Goal: Task Accomplishment & Management: Complete application form

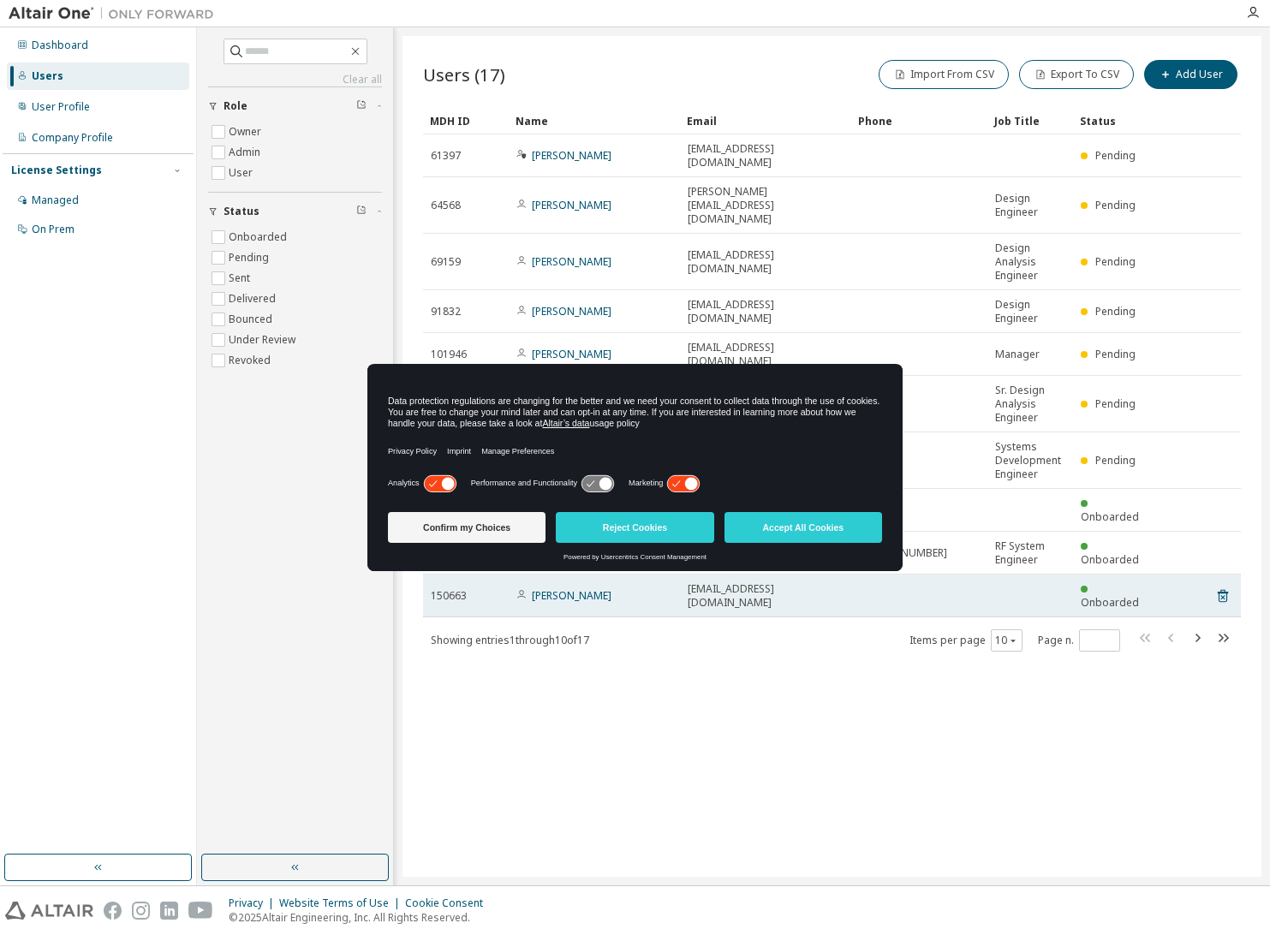
drag, startPoint x: 496, startPoint y: 528, endPoint x: 467, endPoint y: 538, distance: 30.9
click at [496, 528] on button "Confirm my Choices" at bounding box center [467, 527] width 158 height 31
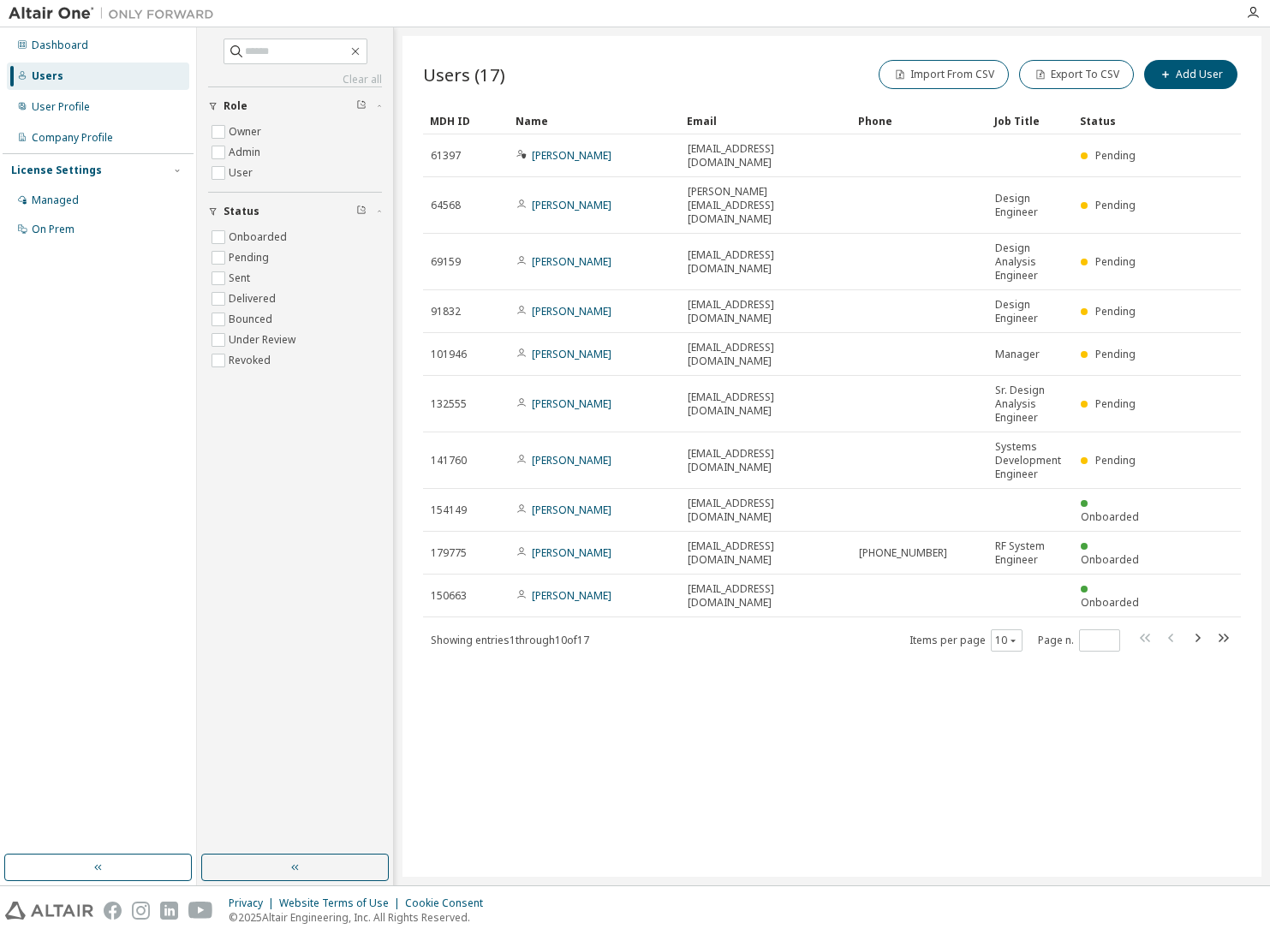
click at [262, 480] on div "Clear all Status Onboarded Pending Sent Delivered Bounced Under Review Revoked …" at bounding box center [295, 441] width 191 height 822
drag, startPoint x: 101, startPoint y: 109, endPoint x: 103, endPoint y: 119, distance: 10.4
click at [101, 110] on div "User Profile" at bounding box center [98, 106] width 182 height 27
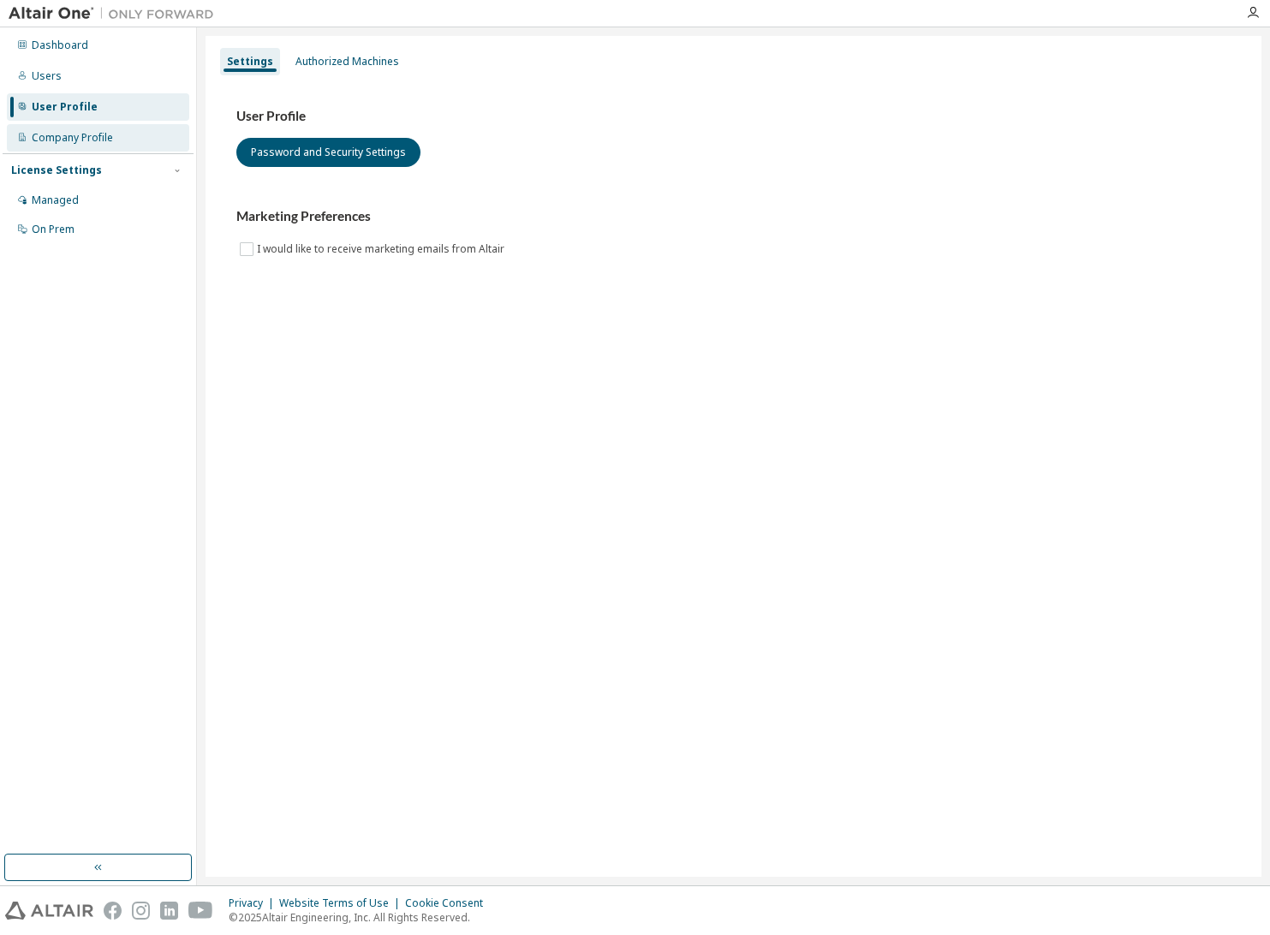
click at [100, 131] on div "Company Profile" at bounding box center [72, 138] width 81 height 14
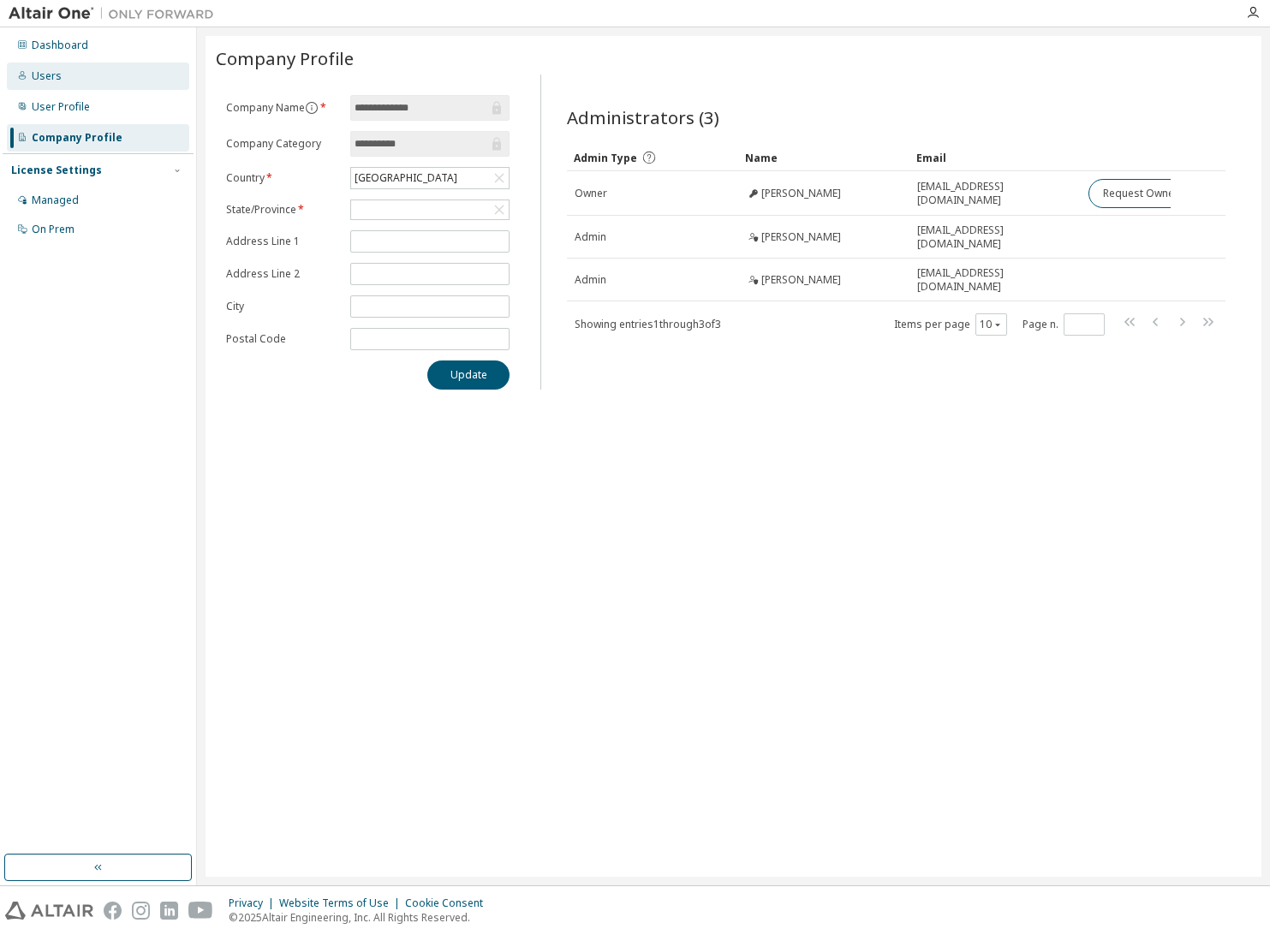
click at [98, 76] on div "Users" at bounding box center [98, 76] width 182 height 27
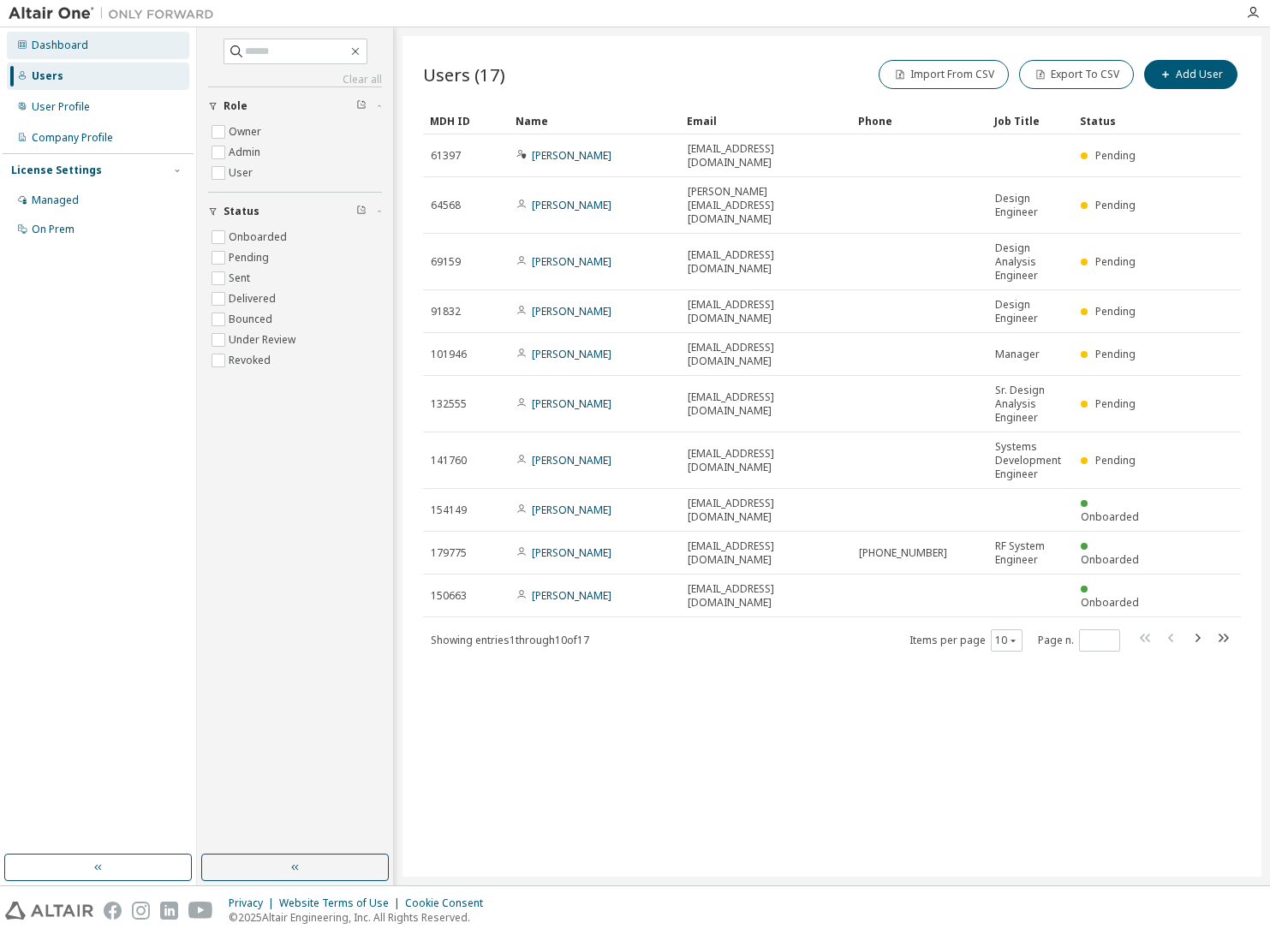
click at [101, 54] on div "Dashboard" at bounding box center [98, 45] width 182 height 27
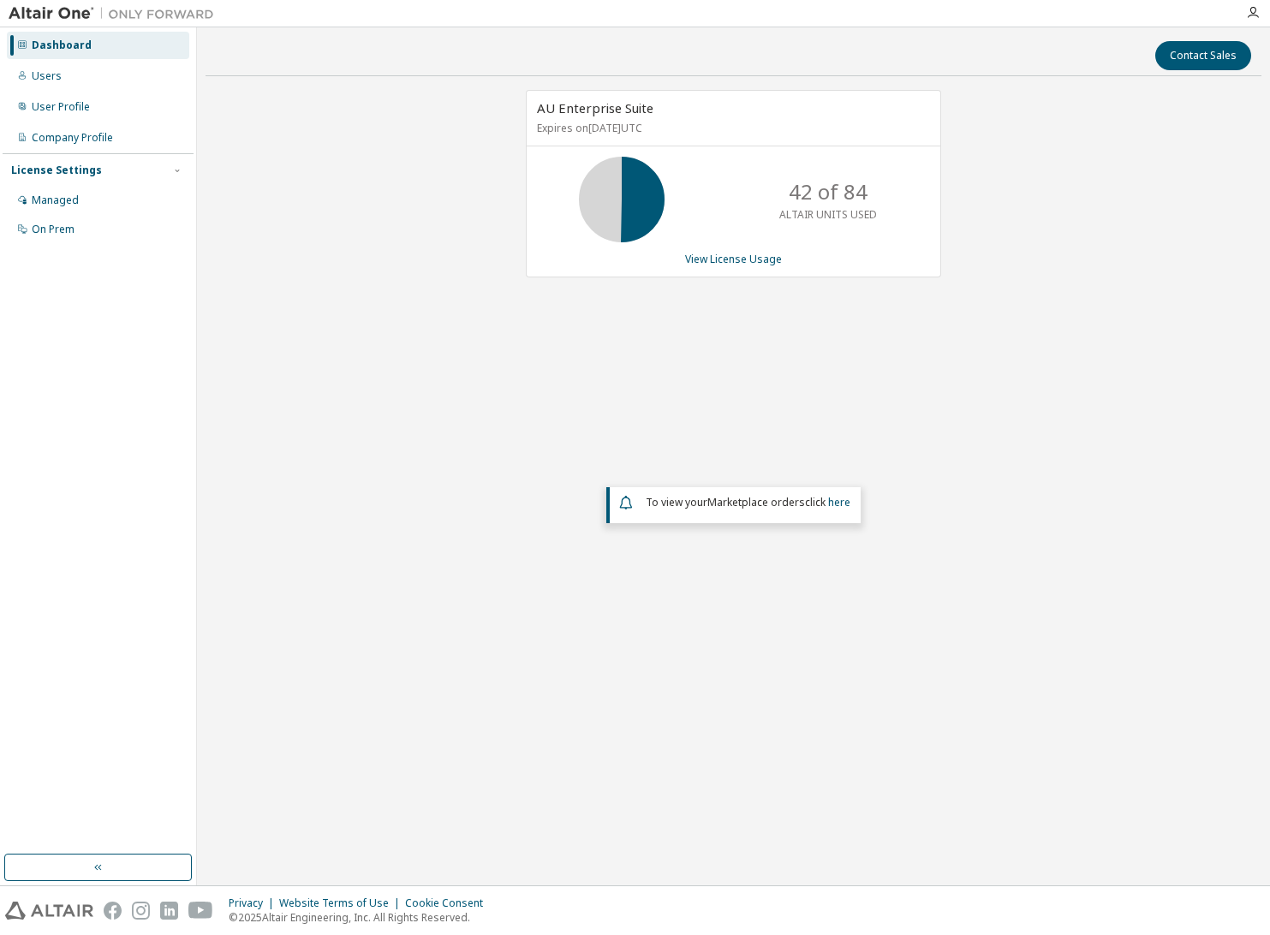
click at [1030, 234] on div "AU Enterprise Suite Expires on October 31, 2025 UTC 42 of 84 ALTAIR UNITS USED …" at bounding box center [734, 394] width 1056 height 608
click at [1031, 224] on div "AU Enterprise Suite Expires on October 31, 2025 UTC 42 of 84 ALTAIR UNITS USED …" at bounding box center [734, 394] width 1056 height 608
click at [1200, 53] on button "Contact Sales" at bounding box center [1203, 55] width 96 height 29
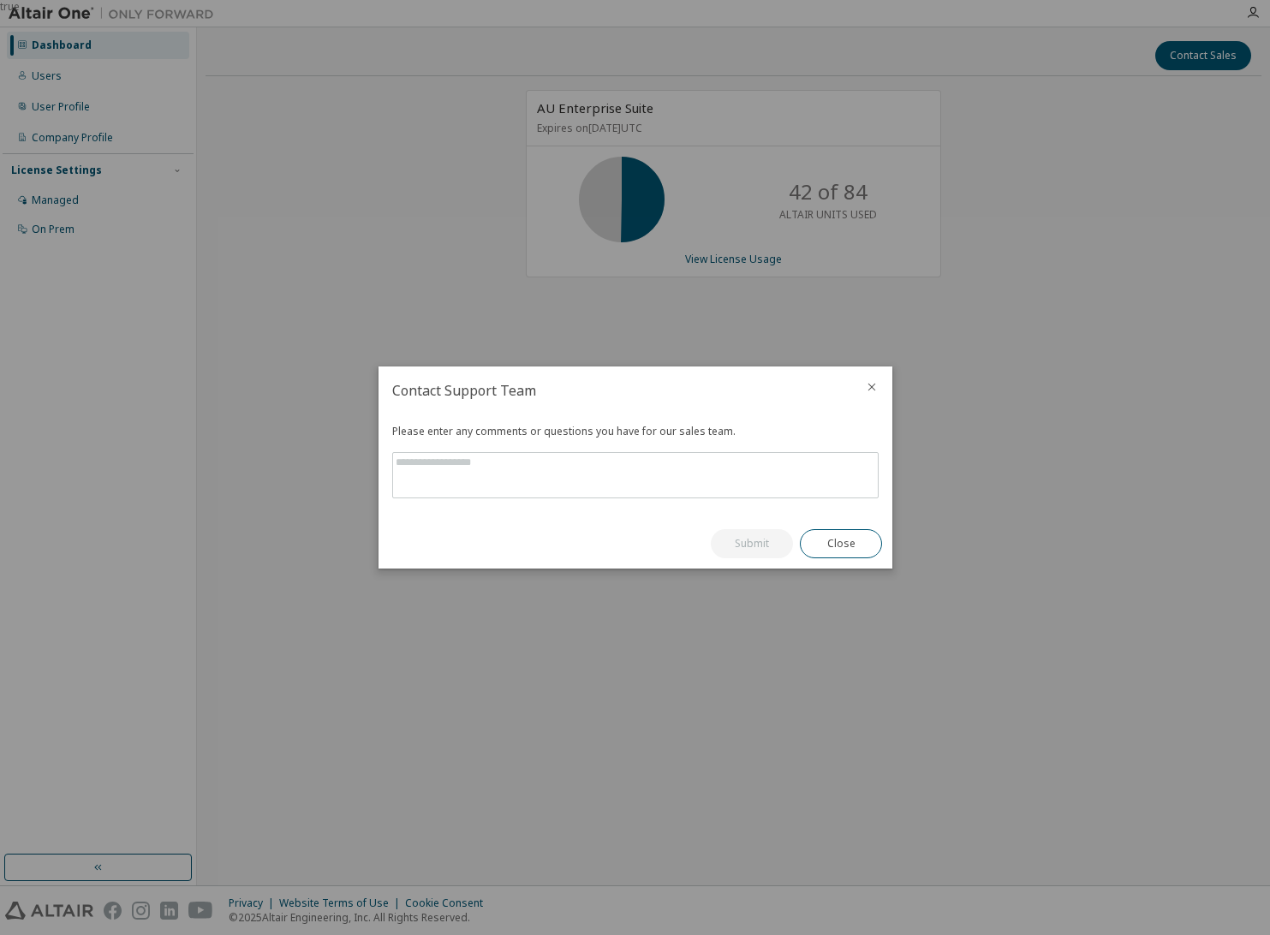
click at [871, 390] on icon "close" at bounding box center [872, 387] width 14 height 14
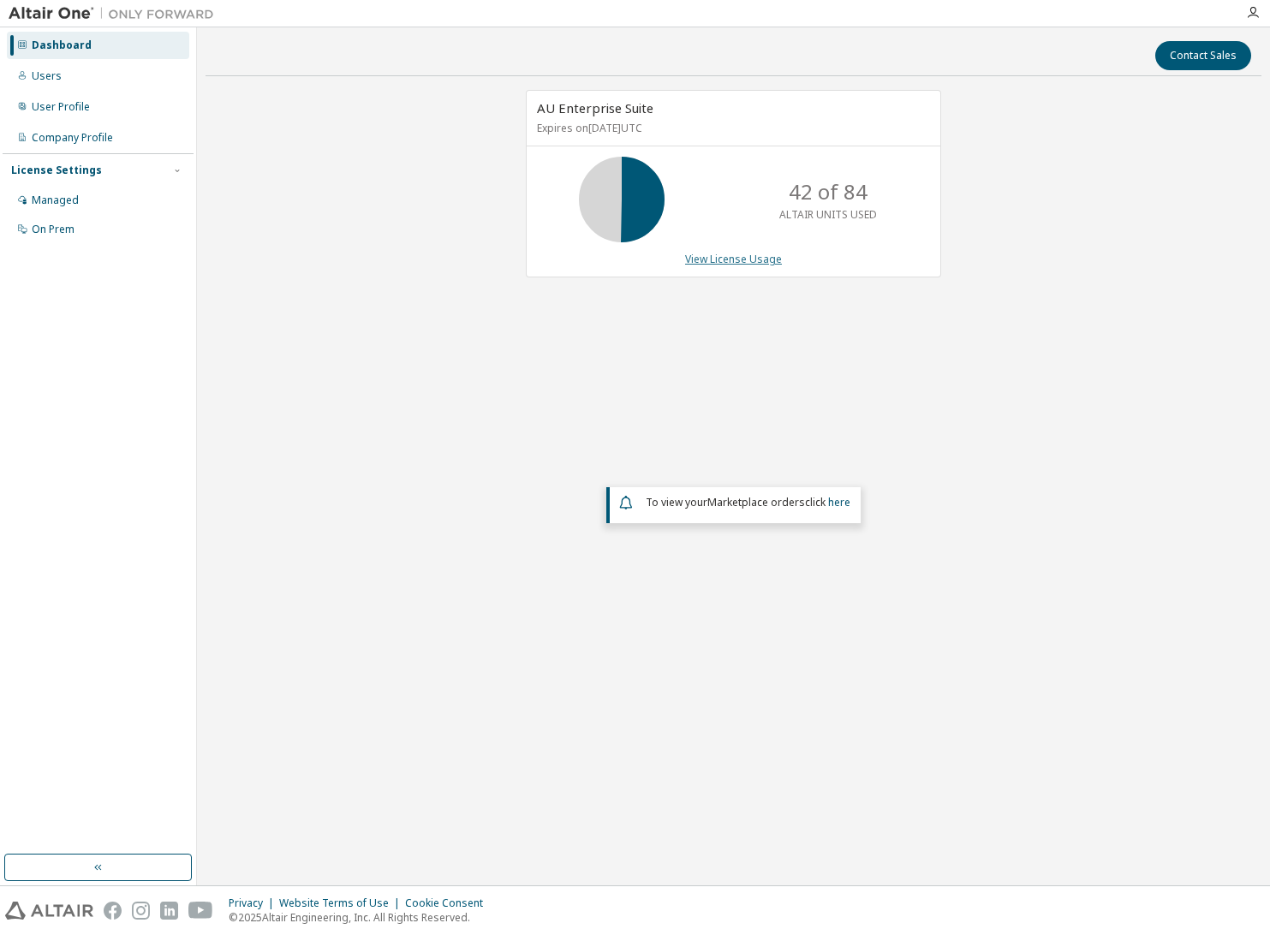
click at [742, 255] on link "View License Usage" at bounding box center [733, 259] width 97 height 15
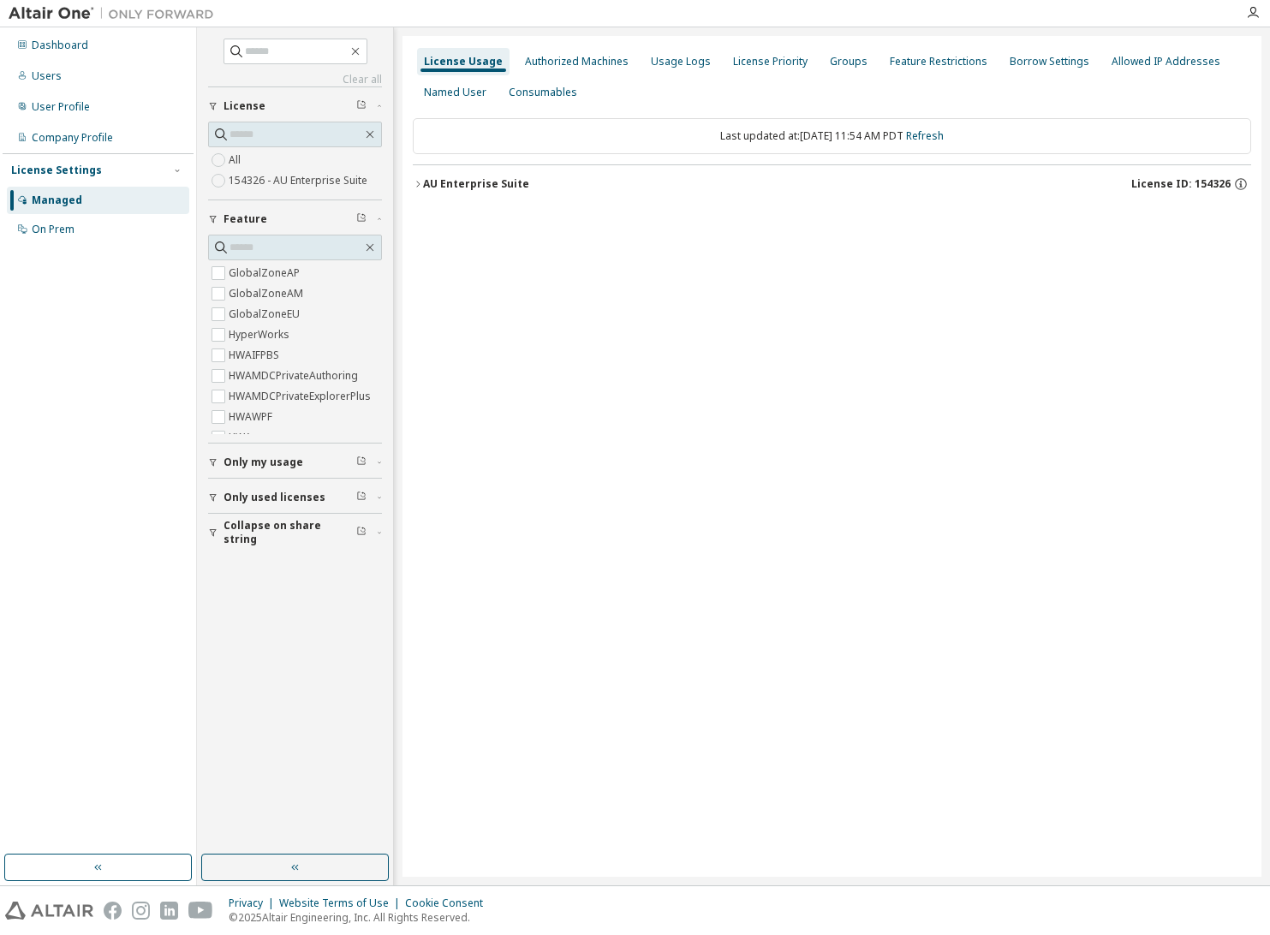
click at [440, 307] on div "License Usage Authorized Machines Usage Logs License Priority Groups Feature Re…" at bounding box center [831, 456] width 859 height 841
click at [420, 187] on icon "button" at bounding box center [418, 184] width 10 height 10
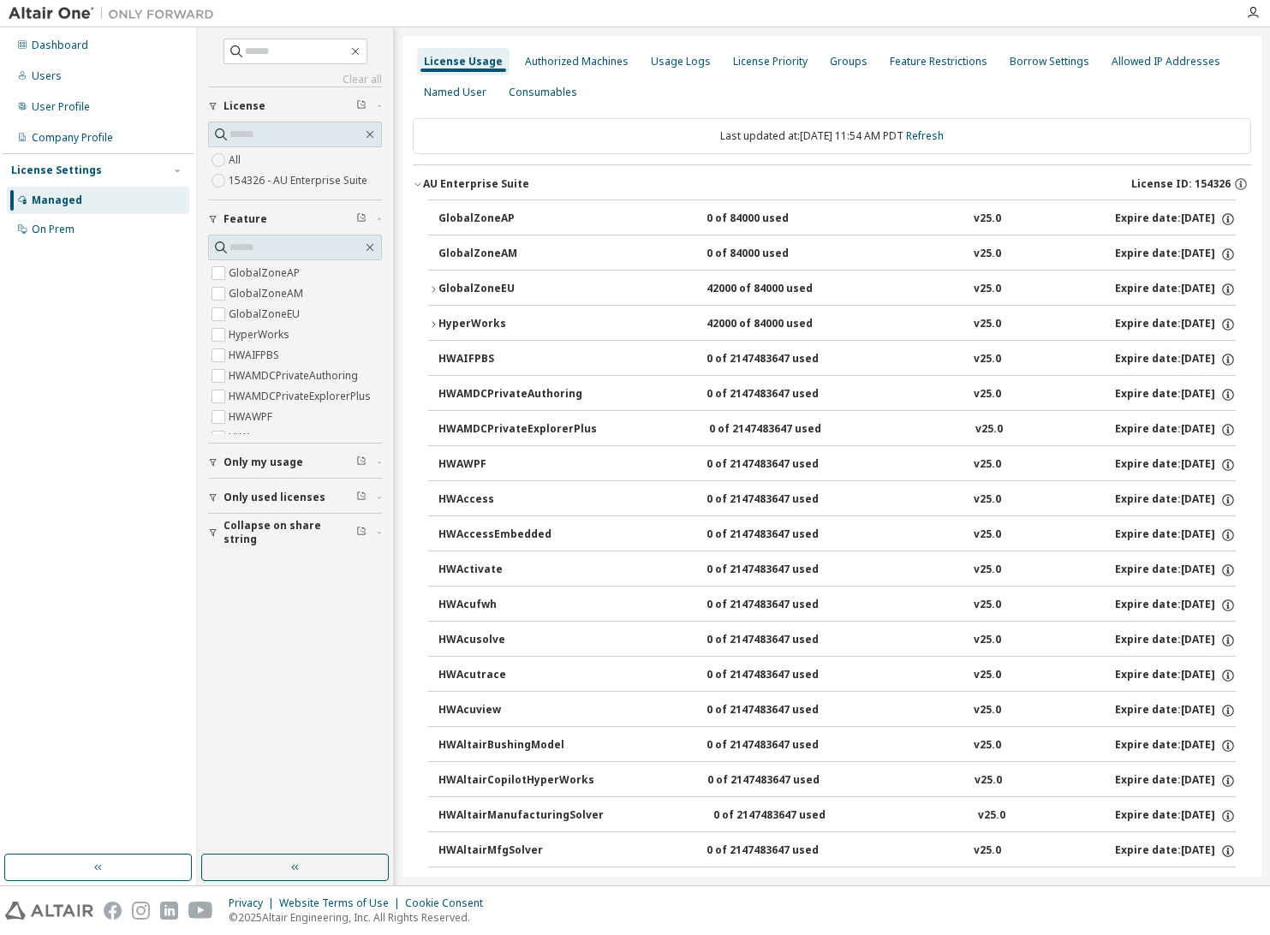
click at [419, 187] on icon "button" at bounding box center [418, 184] width 10 height 10
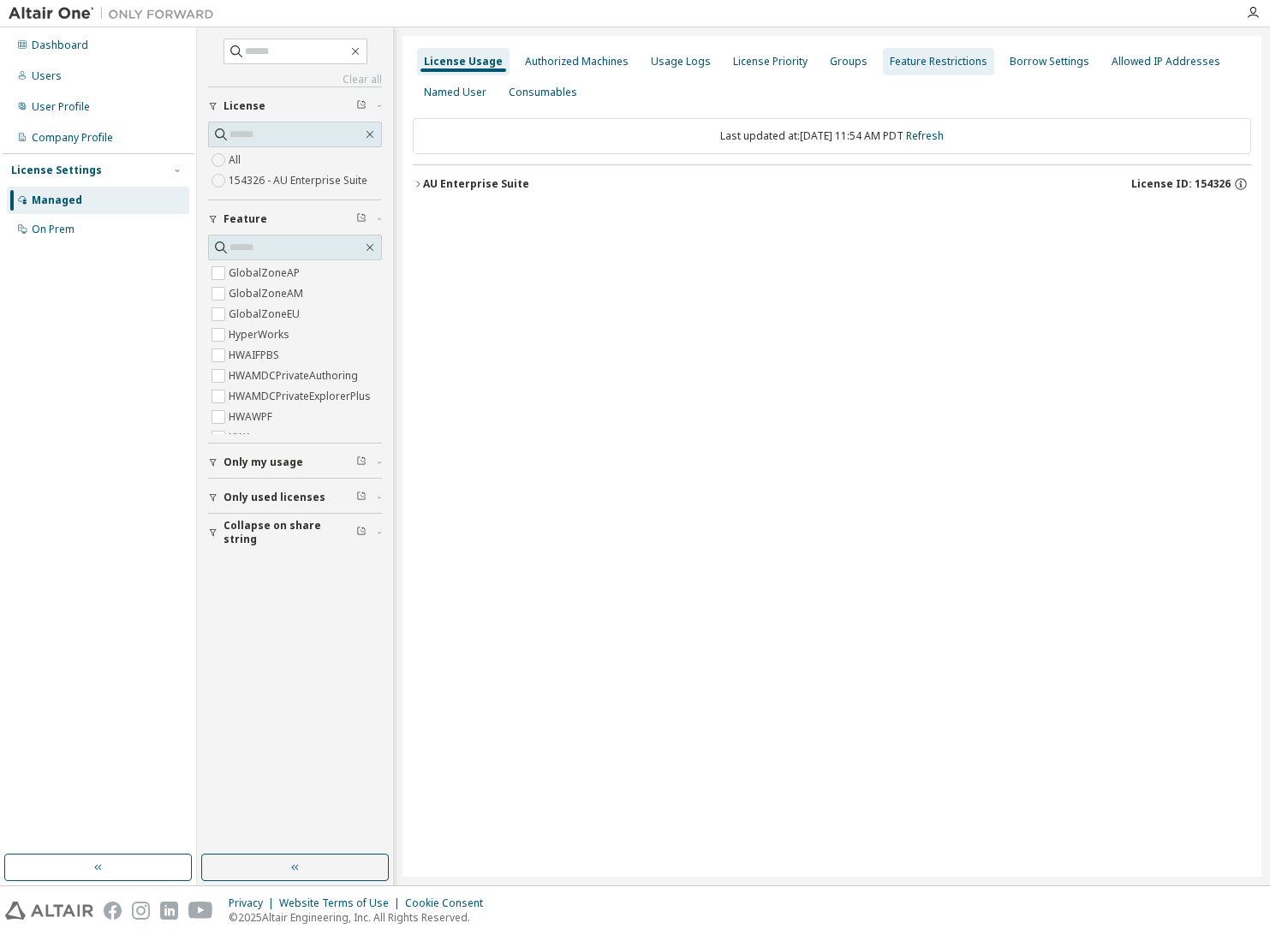
click at [686, 62] on div "Usage Logs" at bounding box center [681, 62] width 60 height 14
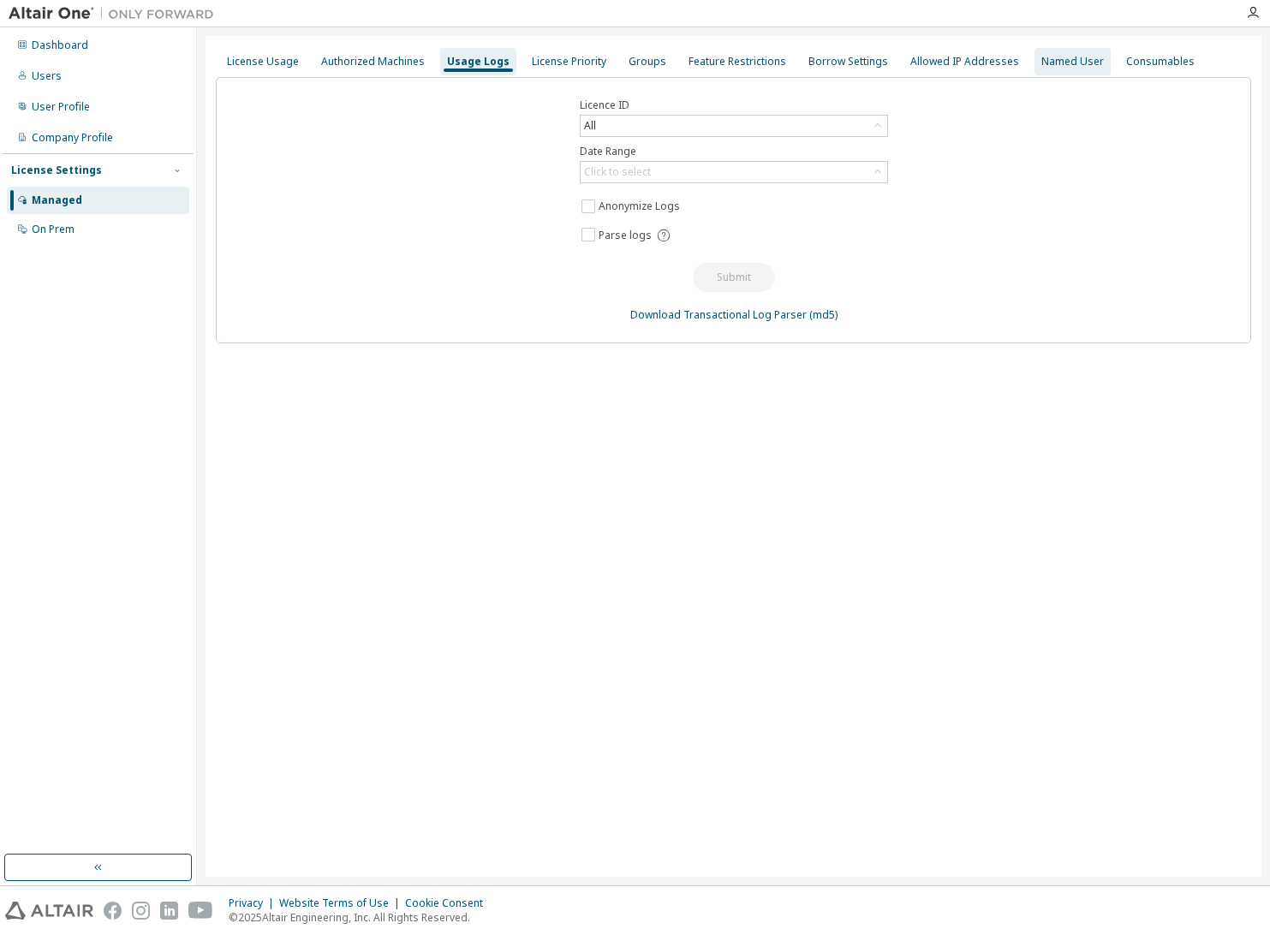
click at [1048, 61] on div "Named User" at bounding box center [1072, 62] width 63 height 14
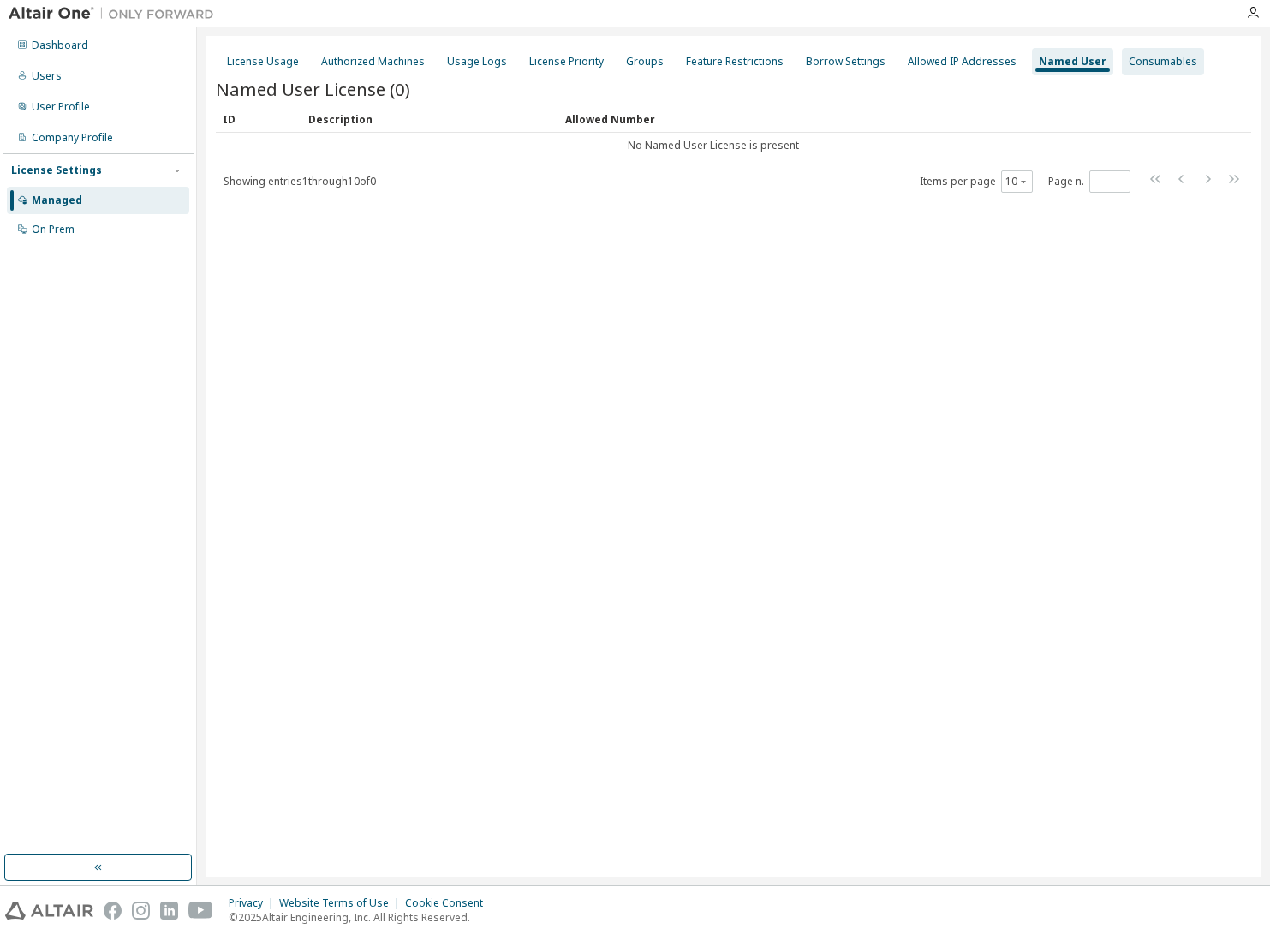
click at [1136, 61] on div "Consumables" at bounding box center [1163, 62] width 69 height 14
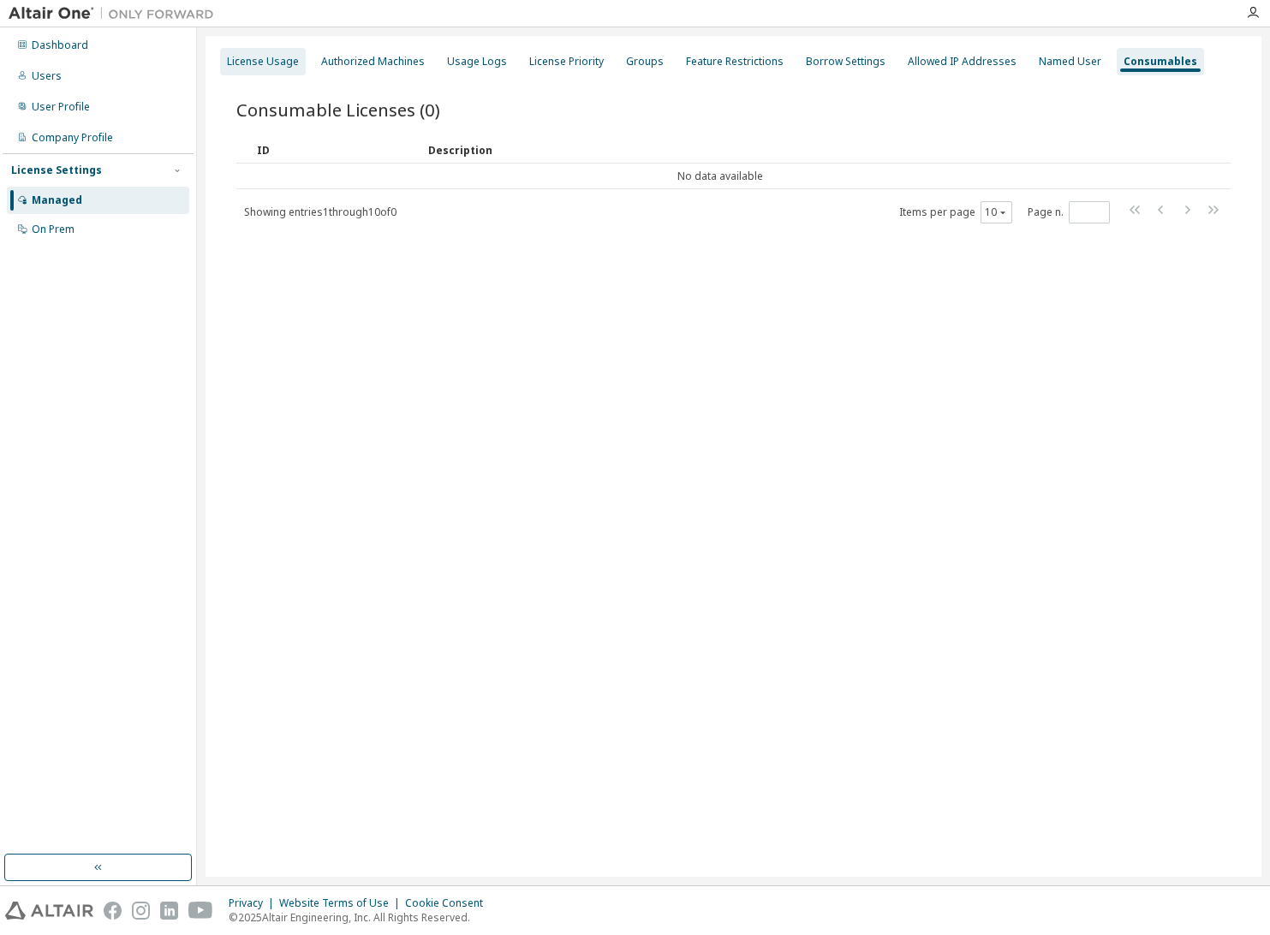
click at [283, 60] on div "License Usage" at bounding box center [263, 62] width 72 height 14
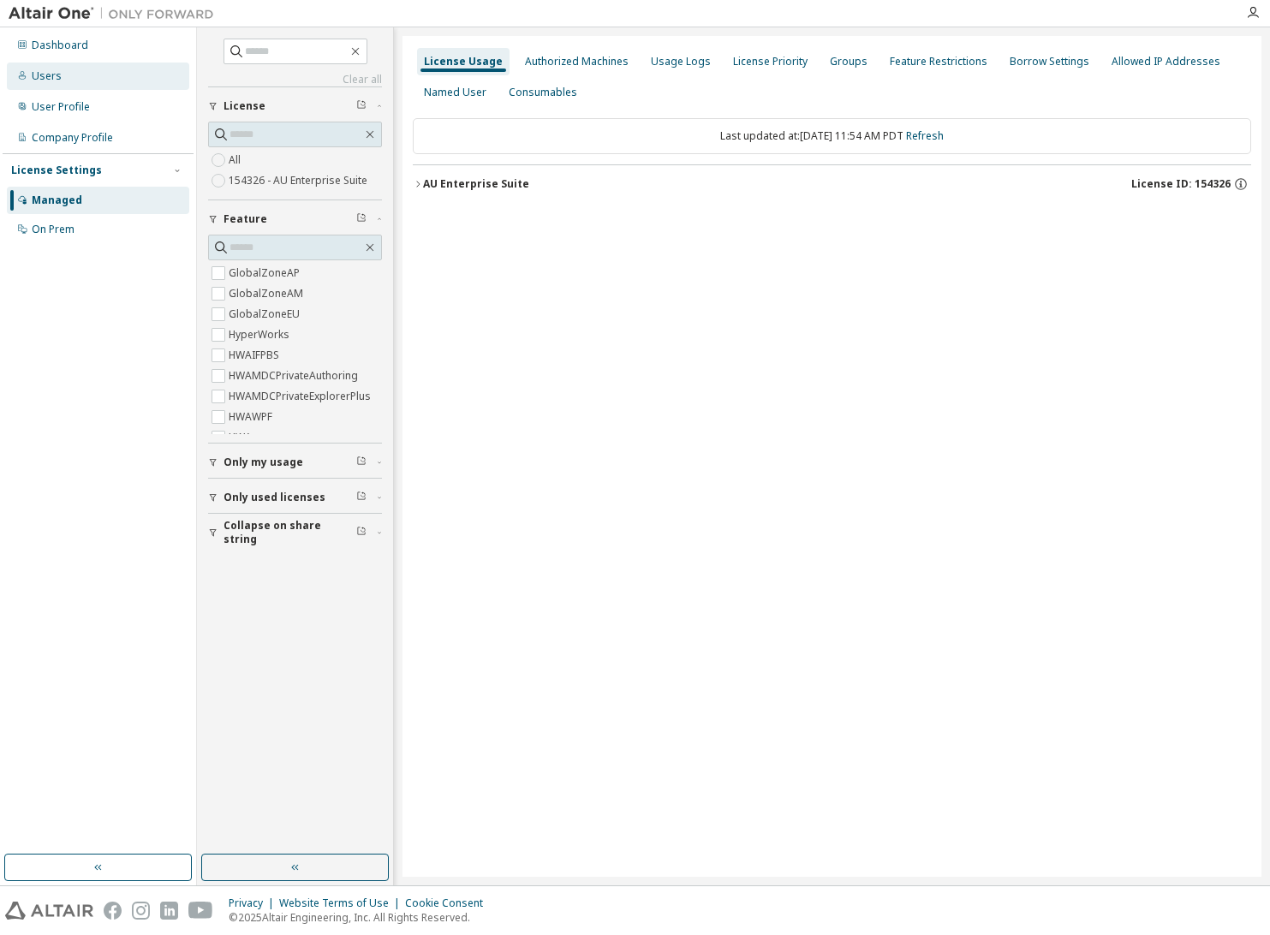
click at [73, 80] on div "Users" at bounding box center [98, 76] width 182 height 27
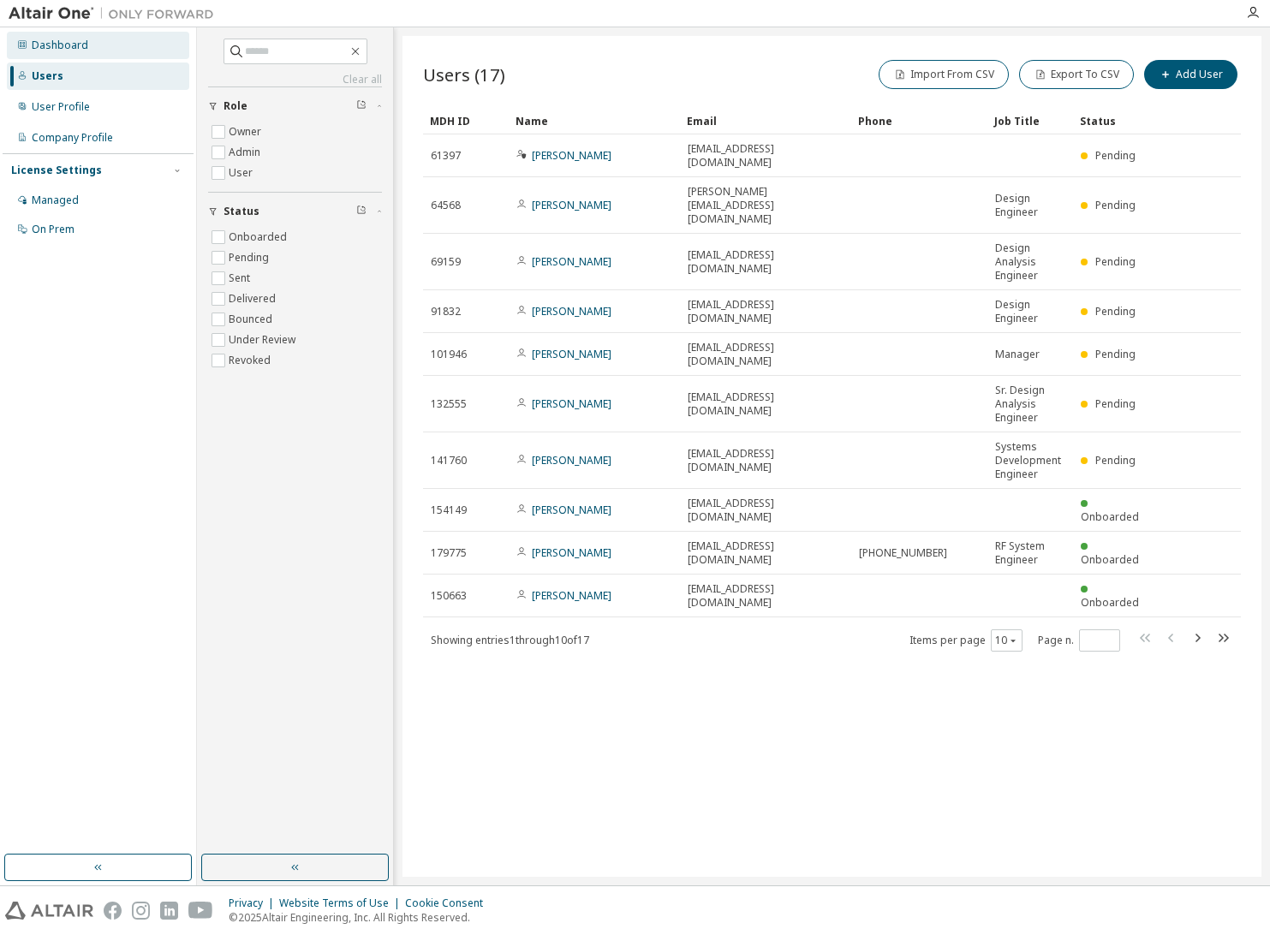
click at [80, 45] on div "Dashboard" at bounding box center [60, 46] width 57 height 14
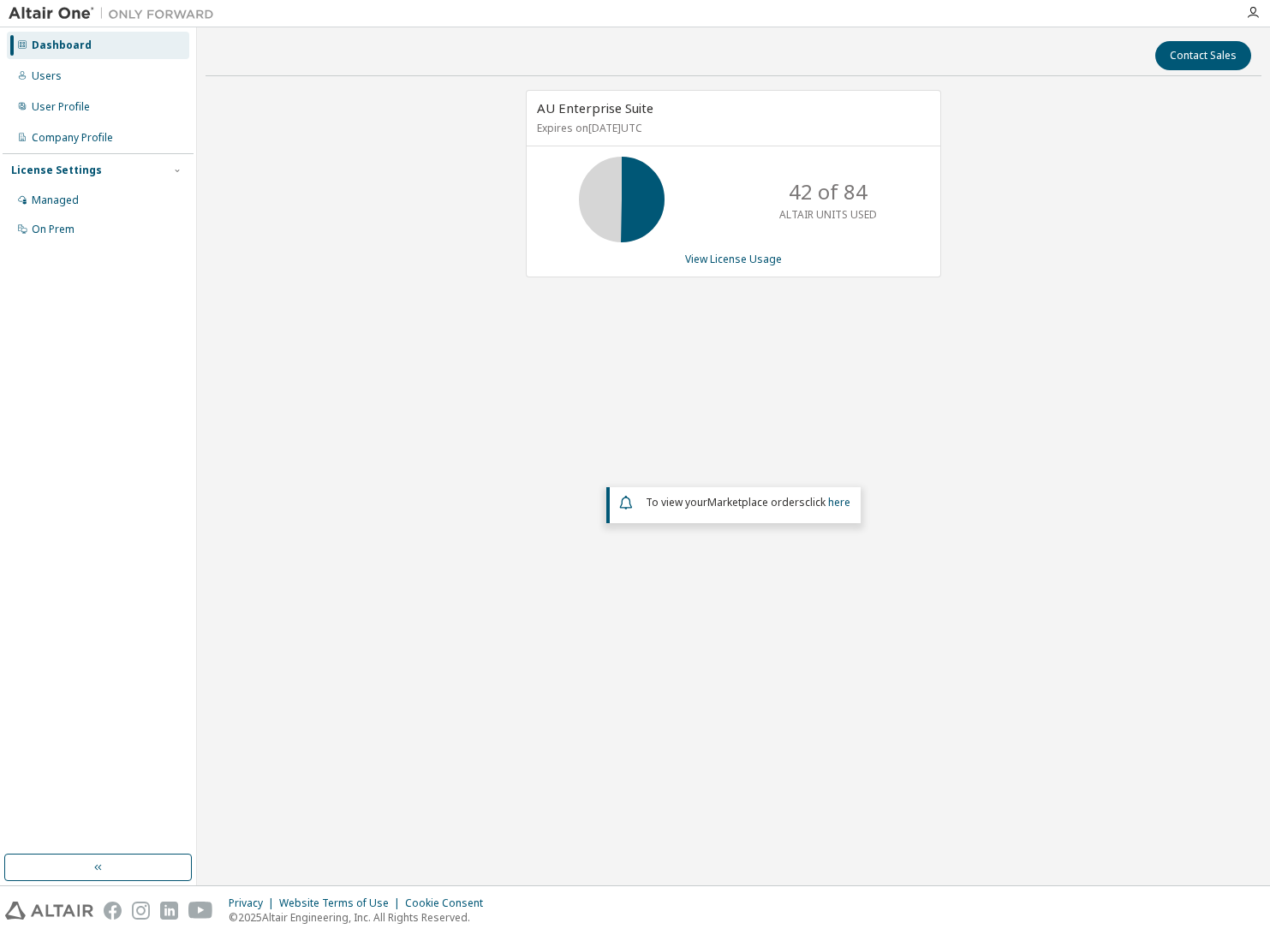
click at [1080, 275] on div "AU Enterprise Suite Expires on October 31, 2025 UTC 42 of 84 ALTAIR UNITS USED …" at bounding box center [734, 394] width 1056 height 608
drag, startPoint x: 45, startPoint y: 76, endPoint x: 144, endPoint y: 94, distance: 100.1
click at [46, 78] on div "Users" at bounding box center [47, 76] width 30 height 14
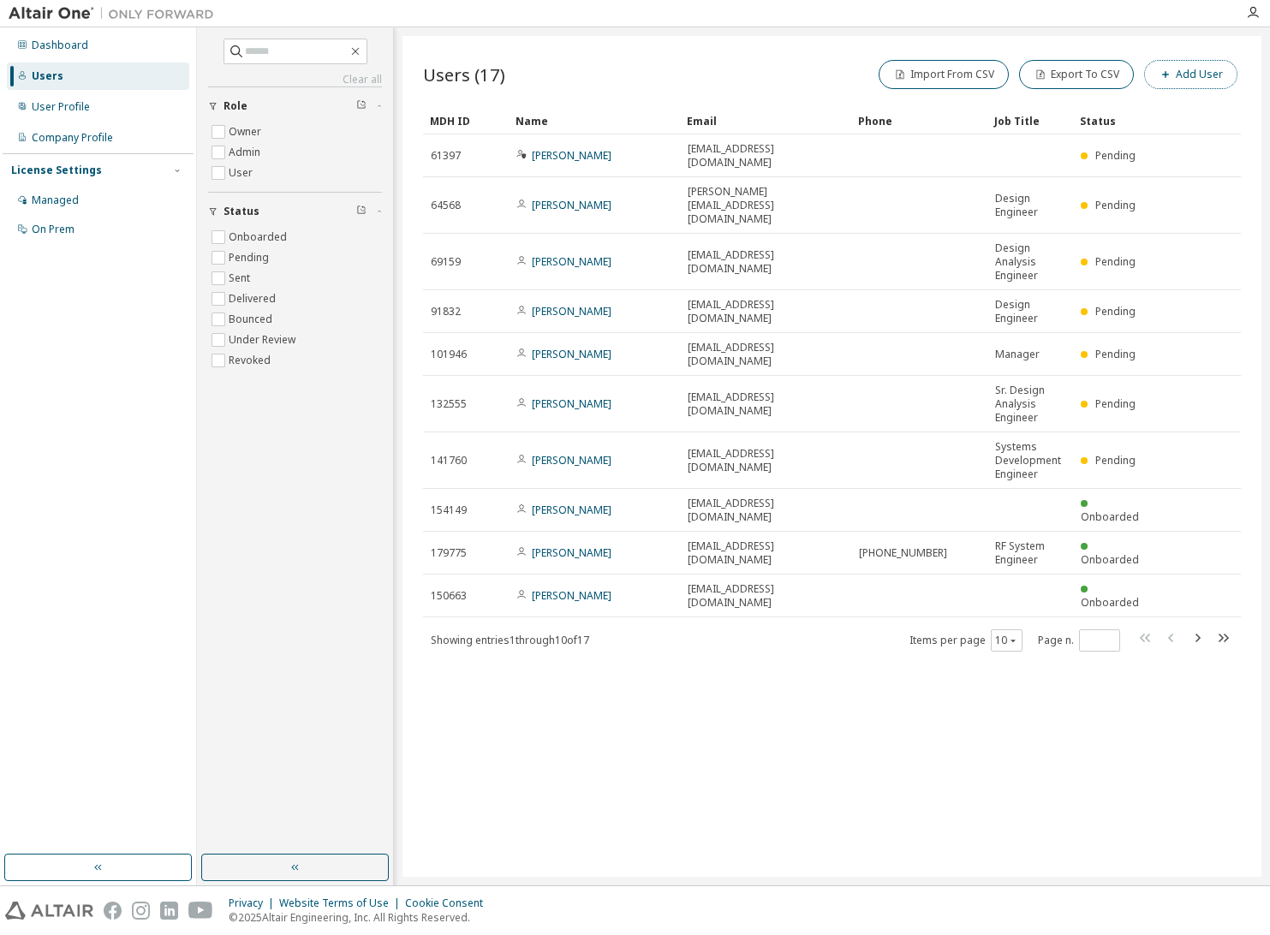
click at [1194, 71] on button "Add User" at bounding box center [1190, 74] width 93 height 29
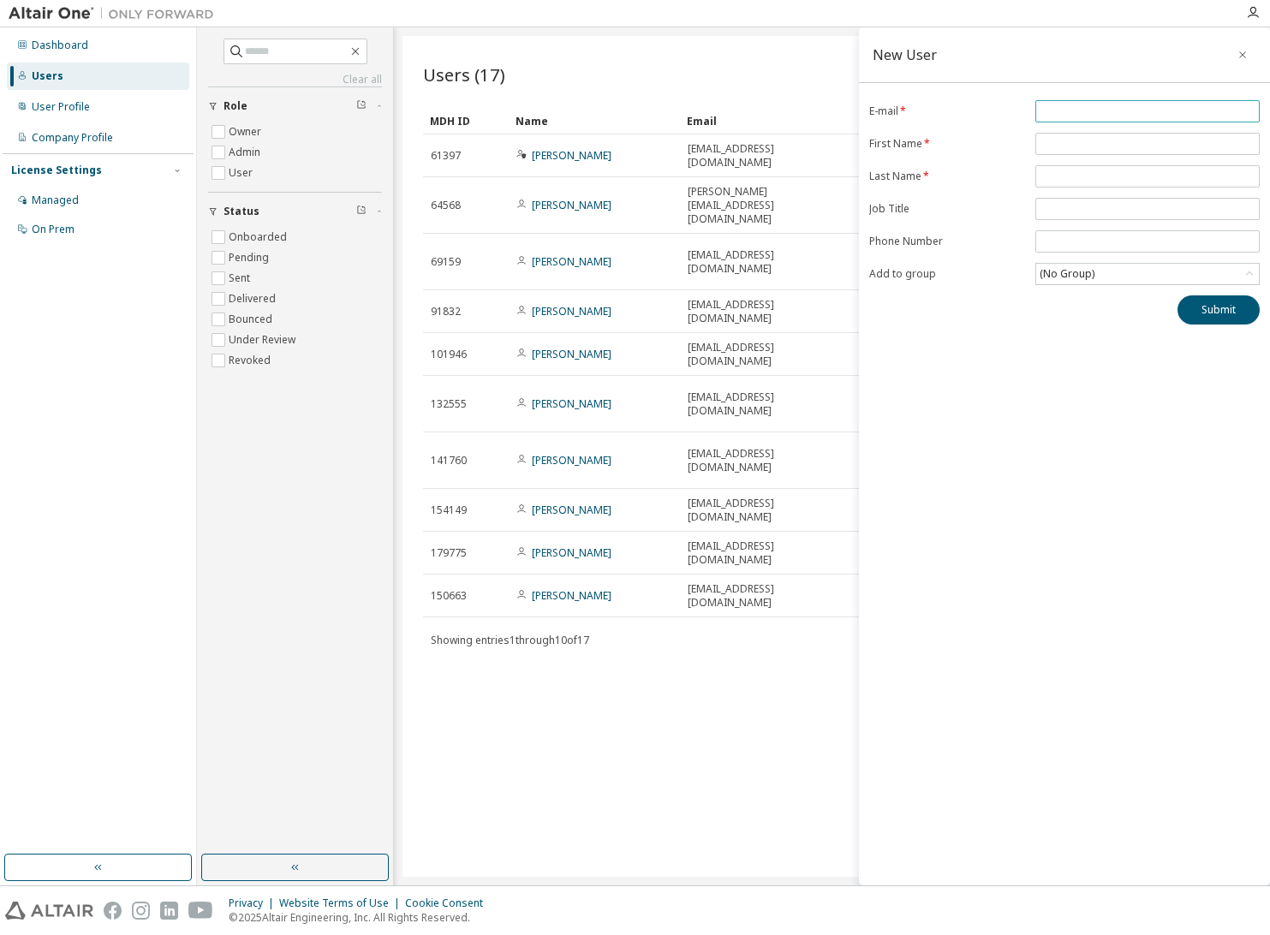
click at [1108, 114] on input "email" at bounding box center [1148, 111] width 216 height 14
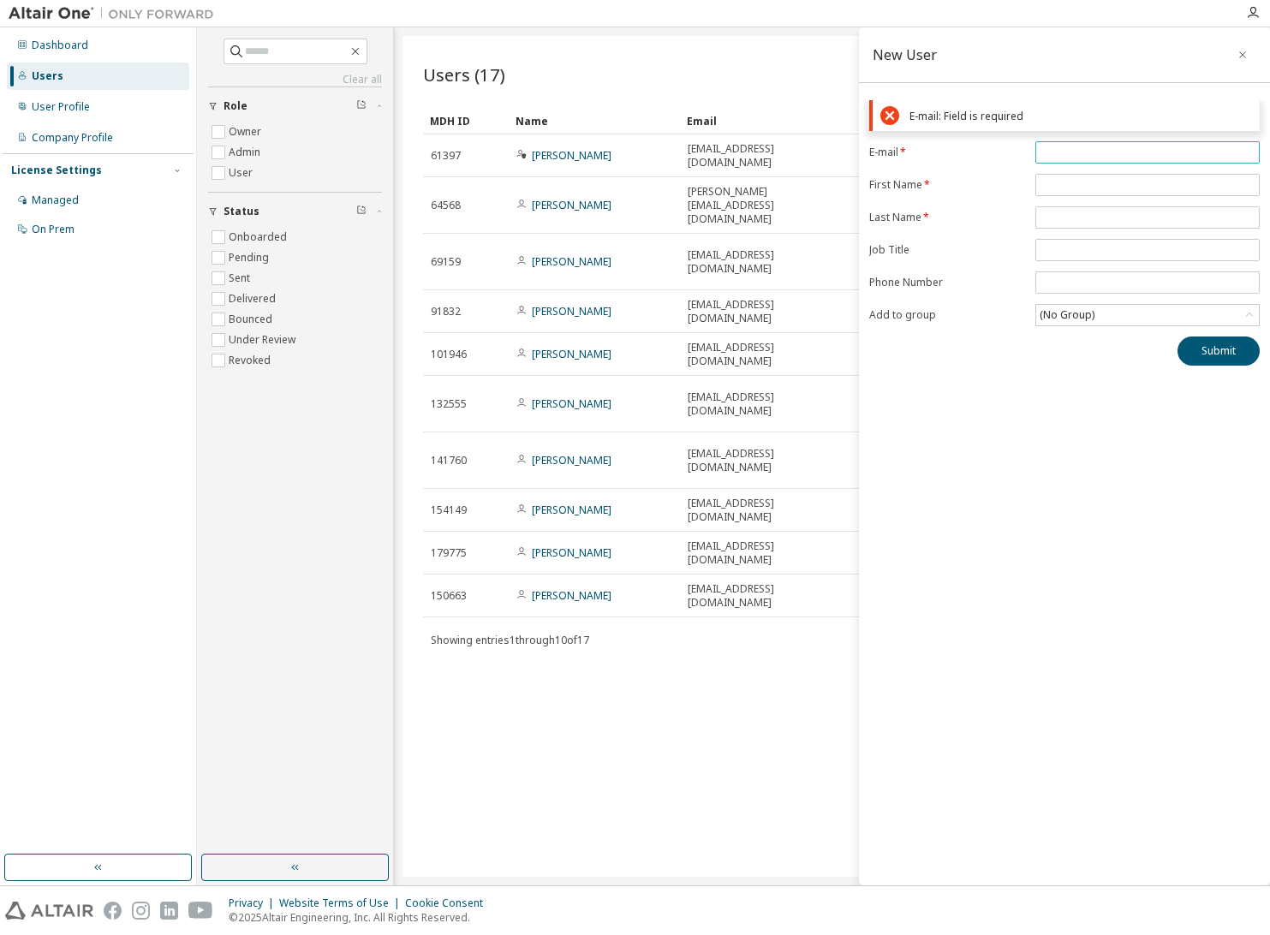
click at [1092, 162] on span at bounding box center [1147, 152] width 224 height 22
click at [1088, 152] on input "email" at bounding box center [1148, 153] width 216 height 14
paste input "**********"
type input "**********"
click at [1083, 182] on form "**********" at bounding box center [1064, 233] width 391 height 185
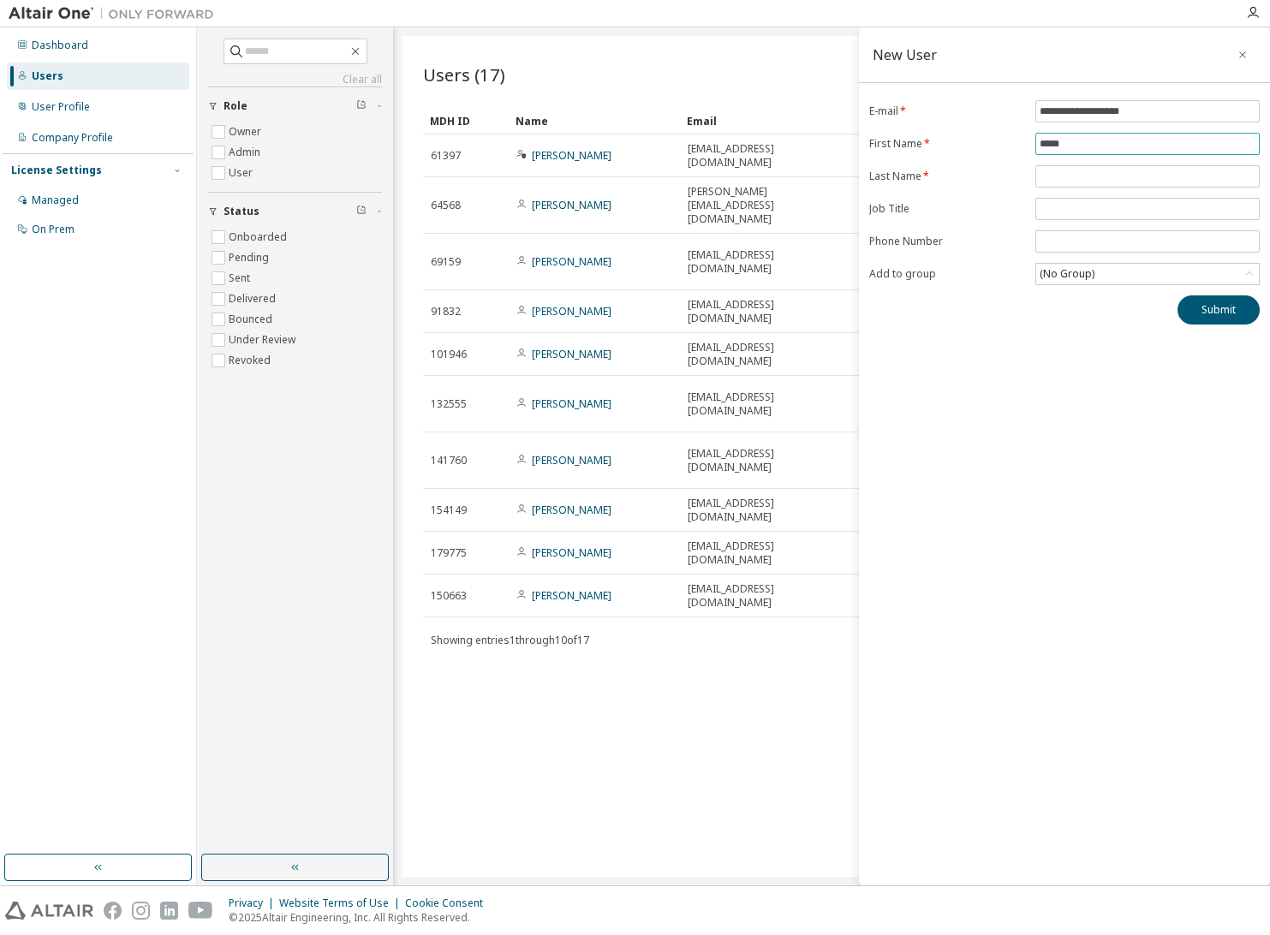
type input "****"
type input "*******"
type input "**********"
drag, startPoint x: 1217, startPoint y: 313, endPoint x: 901, endPoint y: 418, distance: 332.8
click at [1214, 314] on button "Submit" at bounding box center [1218, 309] width 82 height 29
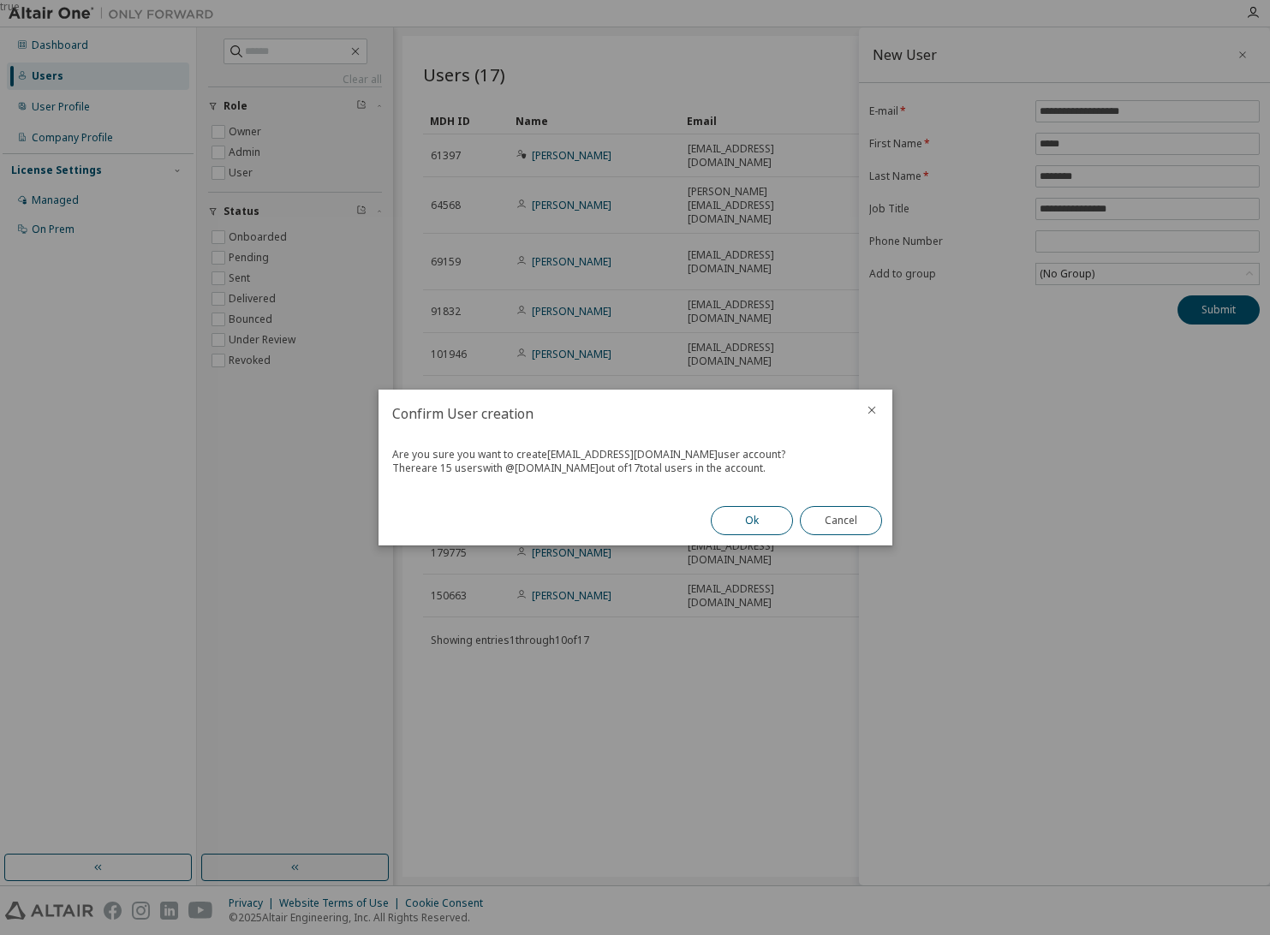
click at [767, 516] on button "Ok" at bounding box center [752, 520] width 82 height 29
click at [835, 520] on button "Close" at bounding box center [841, 520] width 82 height 29
